Goal: Task Accomplishment & Management: Manage account settings

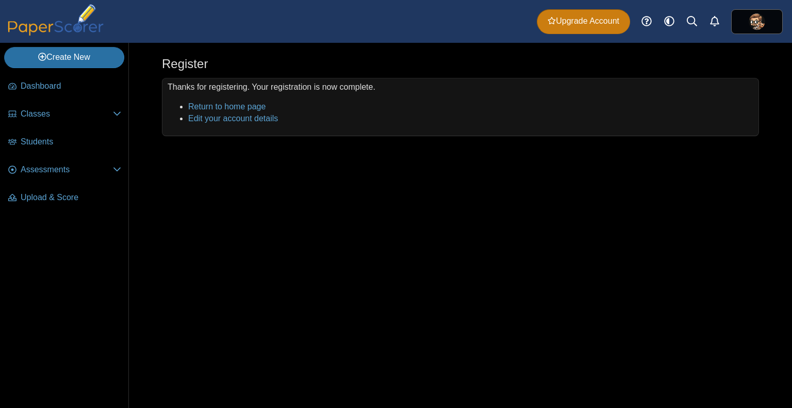
click at [578, 24] on span "Upgrade Account" at bounding box center [584, 20] width 72 height 11
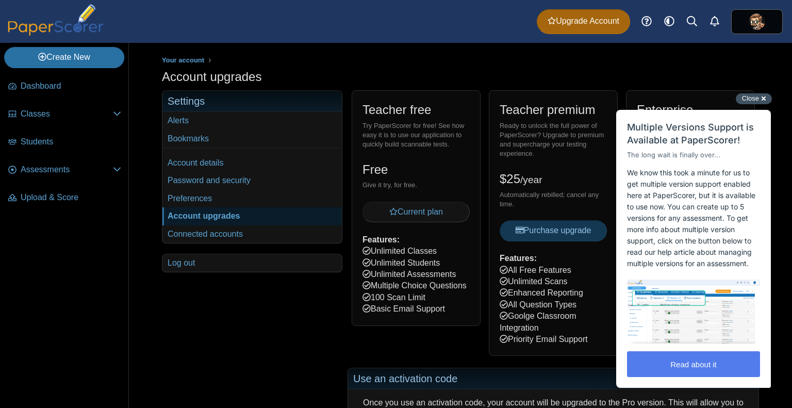
click at [765, 102] on div "Close cross-small" at bounding box center [754, 98] width 36 height 11
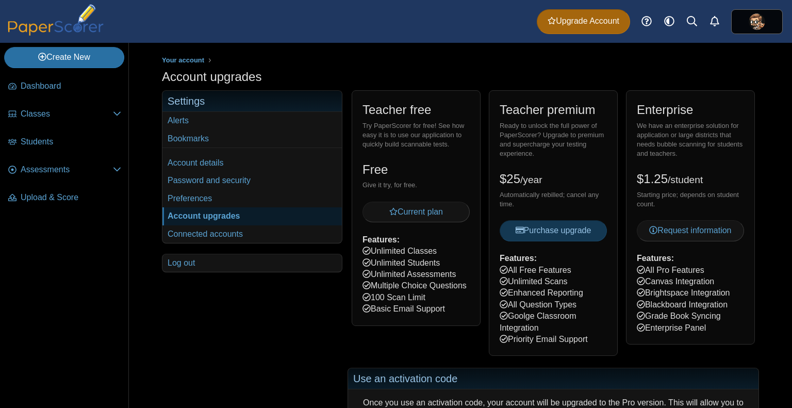
click at [302, 296] on div "Your account Settings Alerts Bookmarks Account details Password and security" at bounding box center [252, 377] width 180 height 575
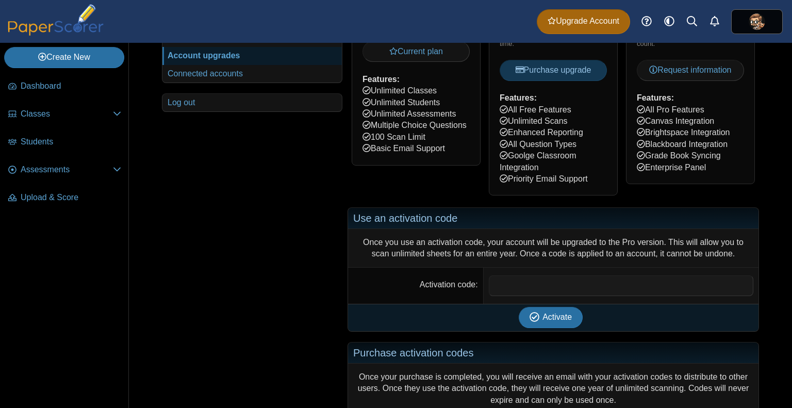
scroll to position [165, 0]
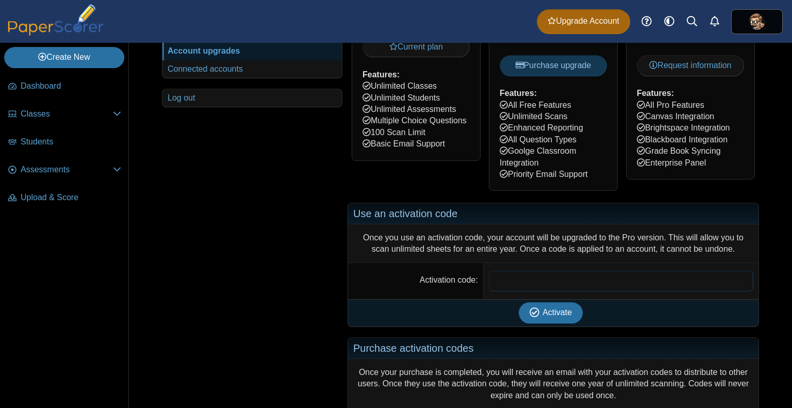
click at [515, 278] on input "Activation code" at bounding box center [621, 281] width 265 height 21
paste input "**********"
type input "**********"
click at [550, 317] on span "Activate" at bounding box center [556, 312] width 29 height 9
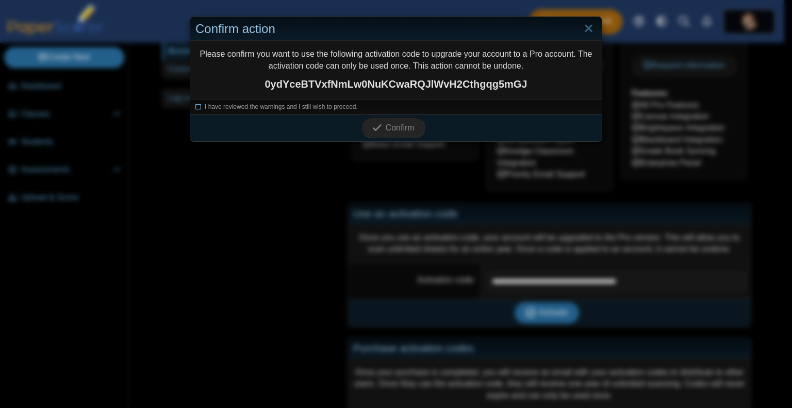
click at [195, 107] on icon at bounding box center [198, 106] width 6 height 6
click at [410, 123] on span "Confirm" at bounding box center [400, 127] width 29 height 9
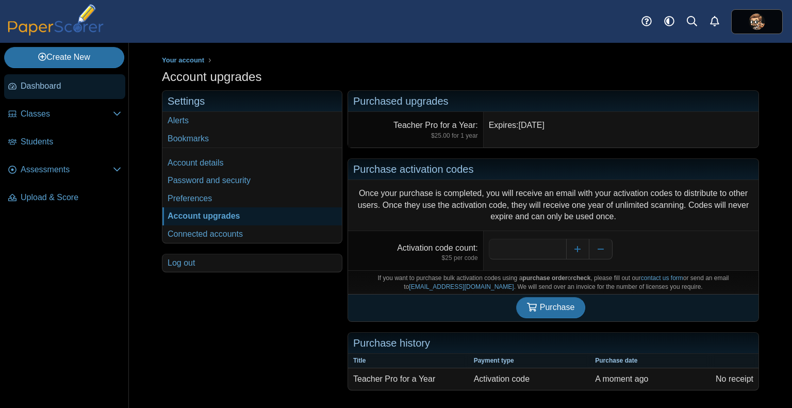
click at [66, 80] on span "Dashboard" at bounding box center [71, 85] width 101 height 11
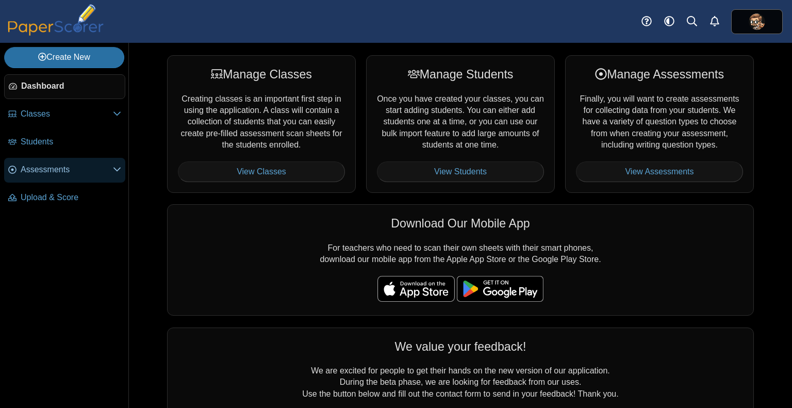
click at [62, 167] on span "Assessments" at bounding box center [67, 169] width 92 height 11
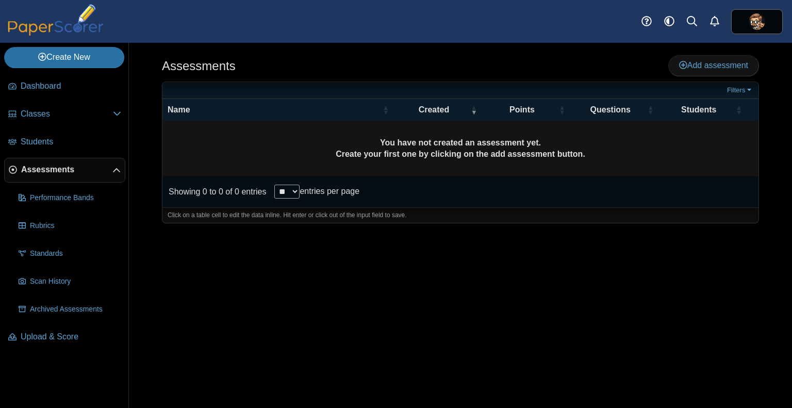
click at [82, 171] on span "Assessments" at bounding box center [66, 169] width 91 height 11
click at [119, 169] on use at bounding box center [116, 170] width 7 height 4
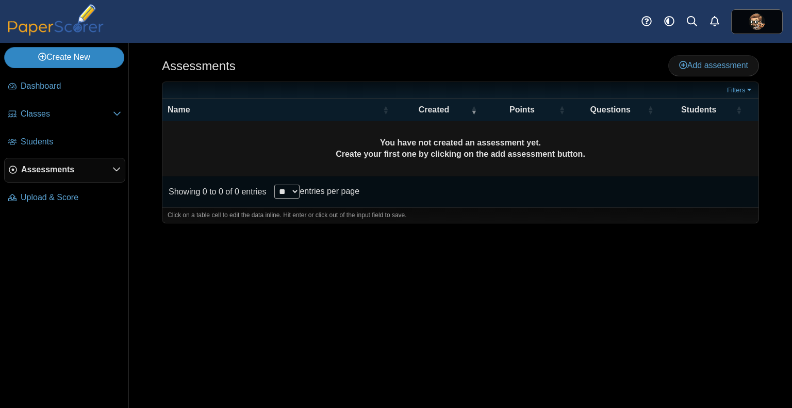
click at [71, 59] on link "Create New" at bounding box center [64, 57] width 120 height 21
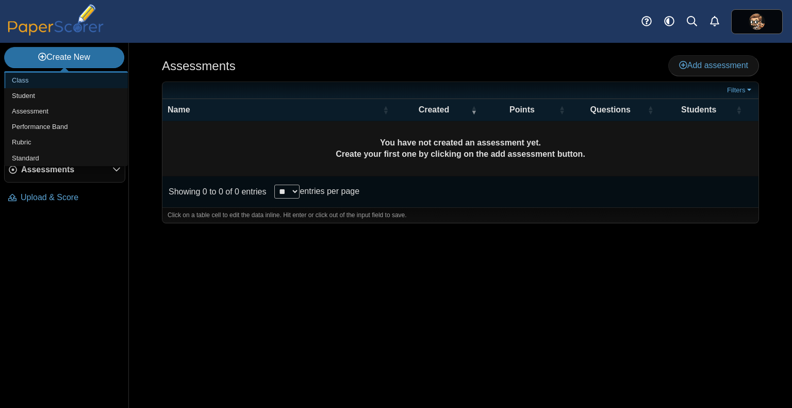
click at [63, 83] on link "Class" at bounding box center [66, 80] width 124 height 15
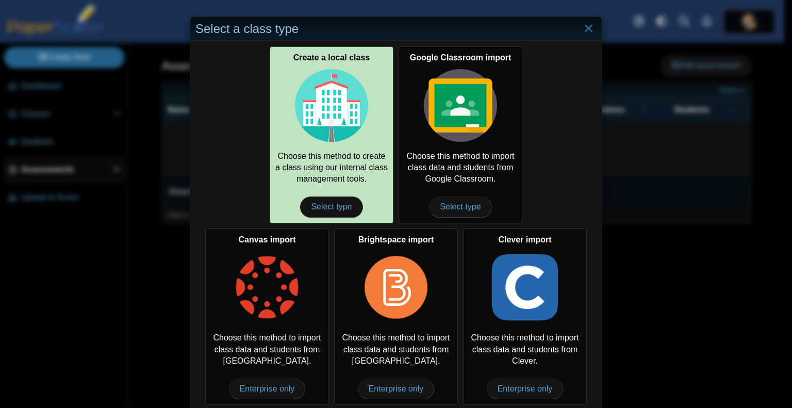
scroll to position [6, 0]
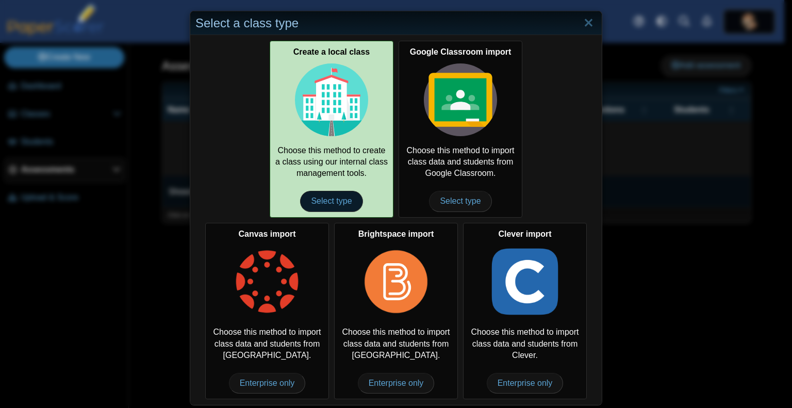
click at [336, 199] on span "Select type" at bounding box center [331, 201] width 62 height 21
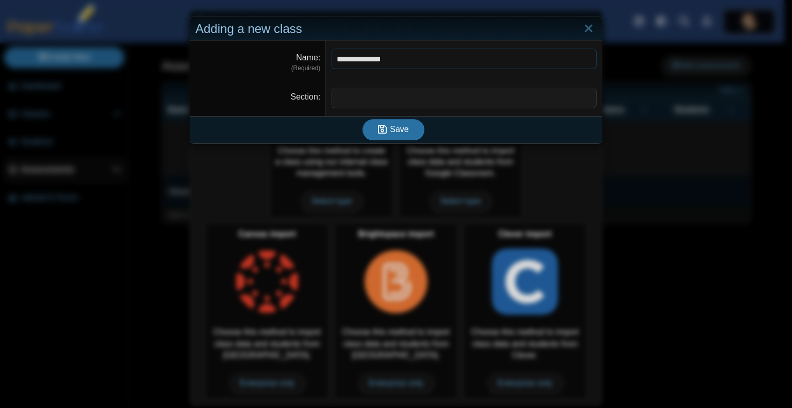
type input "**********"
click at [379, 103] on input "Section" at bounding box center [464, 98] width 266 height 21
click at [401, 129] on span "Save" at bounding box center [399, 129] width 19 height 9
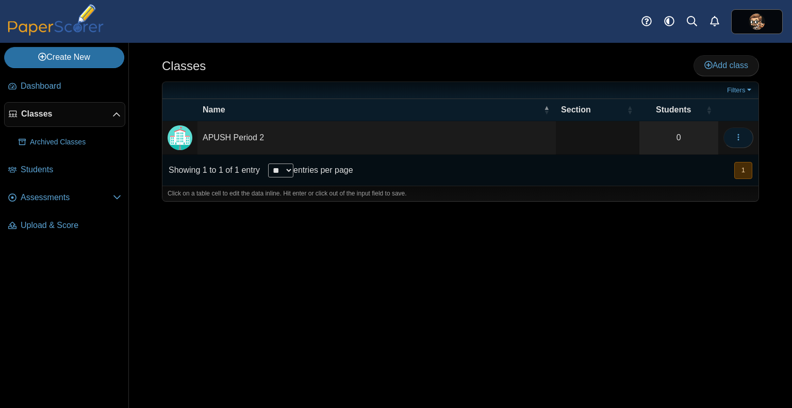
click at [738, 133] on span "button" at bounding box center [738, 137] width 8 height 9
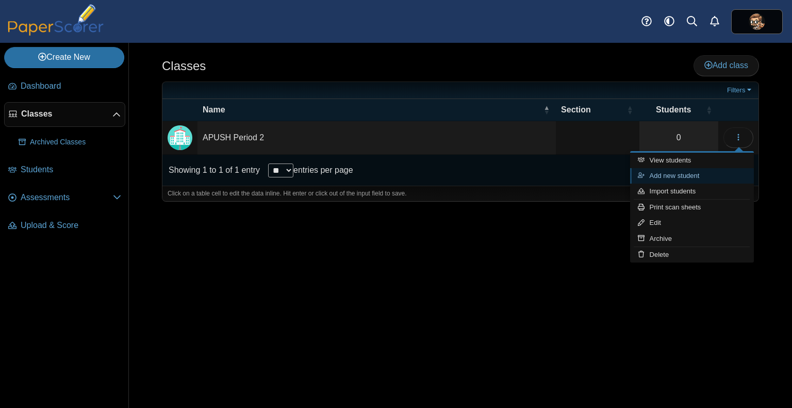
click at [689, 174] on link "Add new student" at bounding box center [692, 175] width 124 height 15
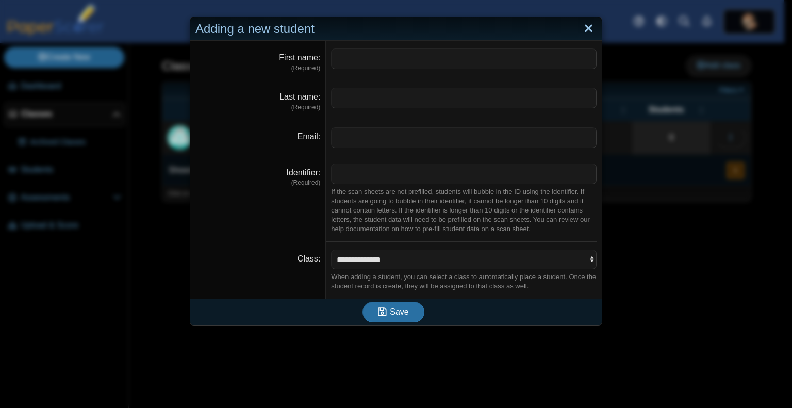
click at [585, 32] on link "Close" at bounding box center [589, 29] width 16 height 18
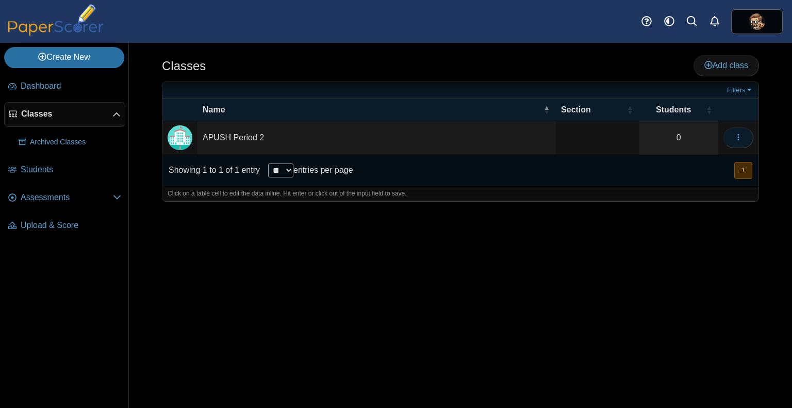
click at [742, 141] on span "button" at bounding box center [738, 137] width 8 height 9
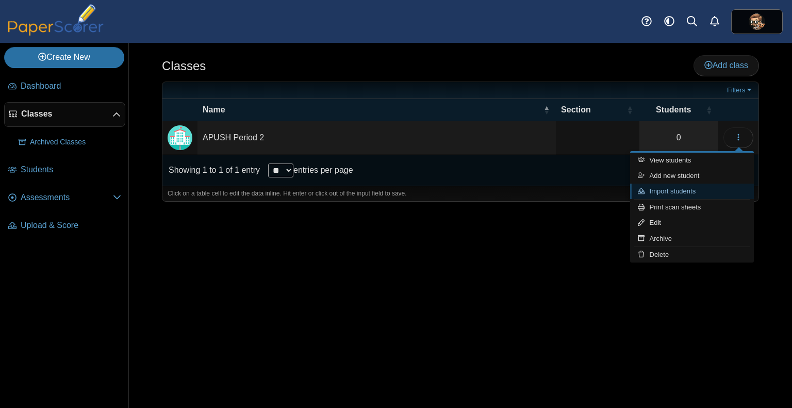
click at [669, 192] on link "Import students" at bounding box center [692, 191] width 124 height 15
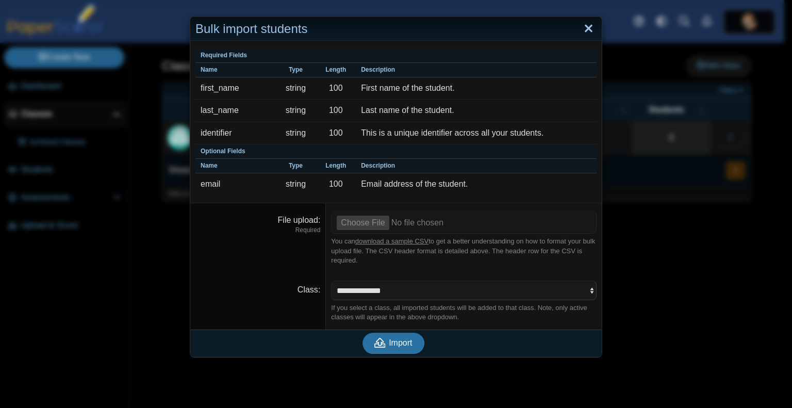
click at [584, 27] on link "Close" at bounding box center [589, 29] width 16 height 18
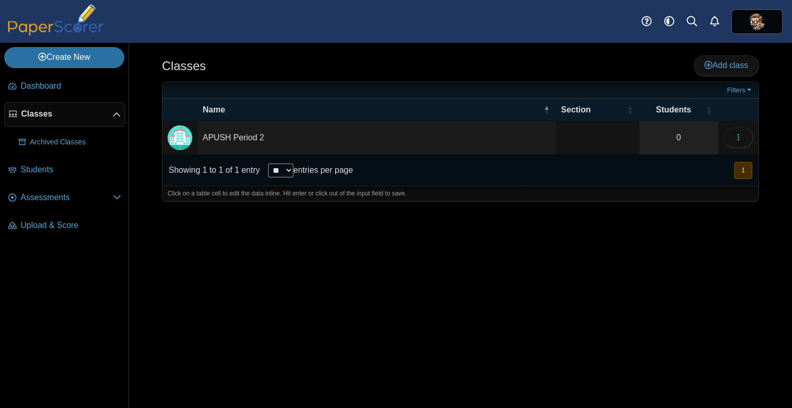
click at [489, 284] on div "Classes Add class Filters 0" at bounding box center [460, 225] width 663 height 365
